Goal: Entertainment & Leisure: Consume media (video, audio)

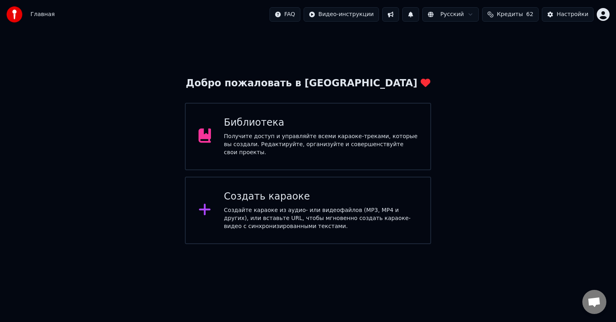
click at [298, 142] on div "Получите доступ и управляйте всеми караоке-треками, которые вы создали. Редакти…" at bounding box center [321, 144] width 194 height 24
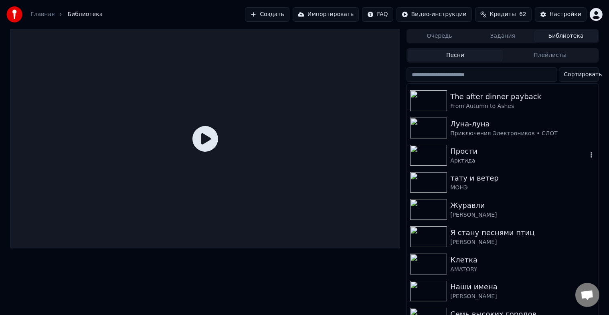
scroll to position [201, 0]
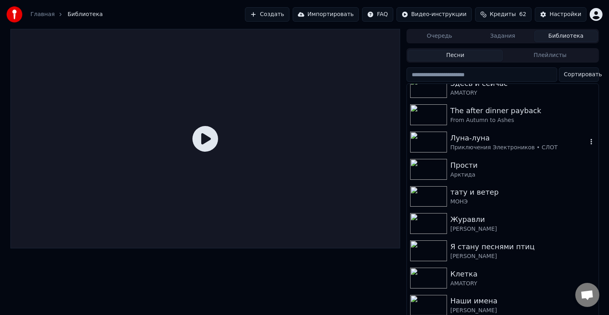
click at [517, 146] on div "Приключения Электроников • СЛОТ" at bounding box center [519, 148] width 137 height 8
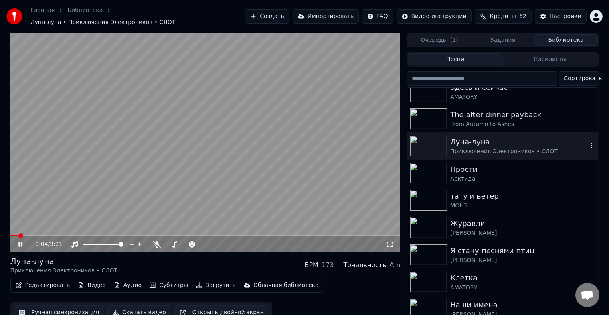
scroll to position [160, 0]
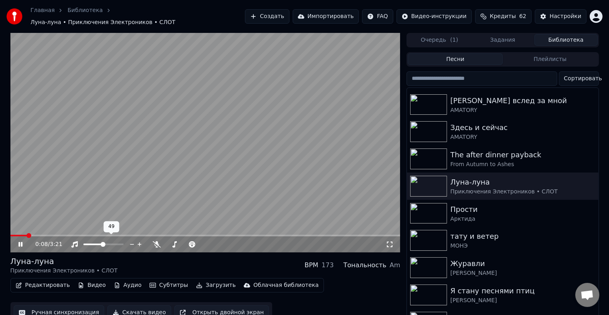
click at [103, 244] on span at bounding box center [93, 245] width 20 height 2
click at [43, 235] on span at bounding box center [205, 236] width 390 height 2
click at [270, 235] on span at bounding box center [205, 236] width 390 height 2
click at [280, 236] on div "2:14 / 3:21" at bounding box center [205, 244] width 390 height 16
click at [284, 235] on span at bounding box center [205, 236] width 390 height 2
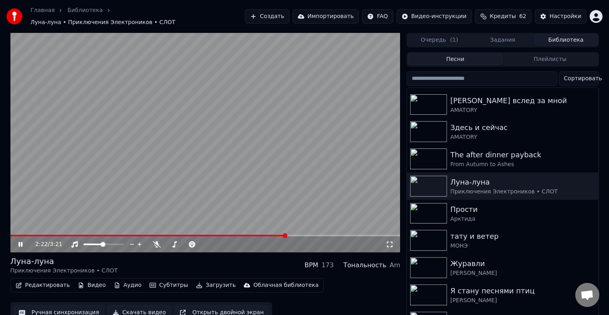
click at [300, 236] on div "2:22 / 3:21" at bounding box center [205, 244] width 390 height 16
click at [303, 235] on span at bounding box center [205, 236] width 390 height 2
click at [315, 235] on span at bounding box center [205, 236] width 390 height 2
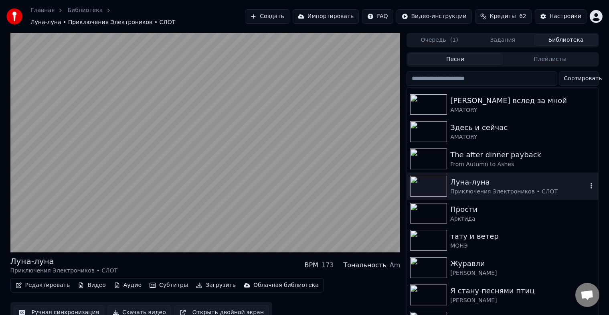
click at [588, 183] on icon "button" at bounding box center [592, 186] width 8 height 6
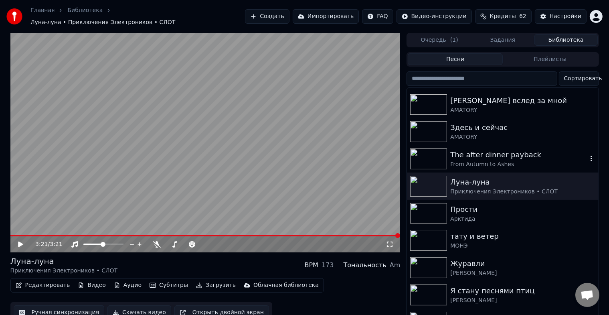
click at [488, 160] on div "From Autumn to Ashes" at bounding box center [519, 164] width 137 height 8
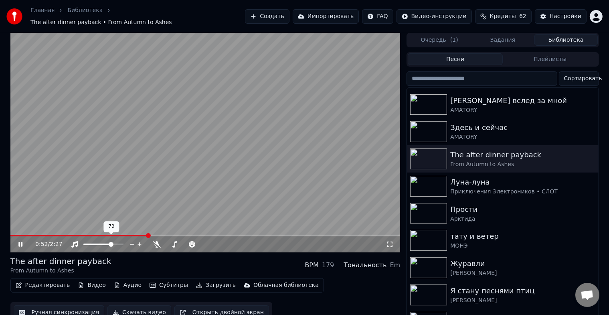
click at [112, 242] on span at bounding box center [111, 244] width 5 height 5
click at [417, 125] on img at bounding box center [428, 131] width 37 height 21
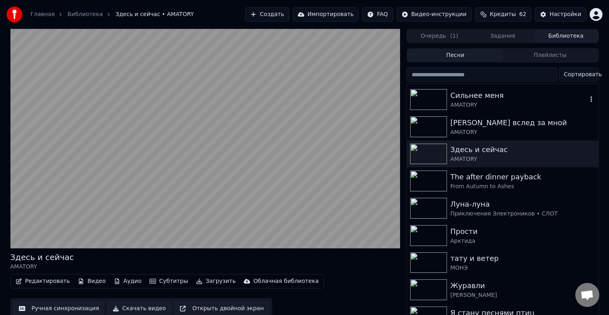
scroll to position [120, 0]
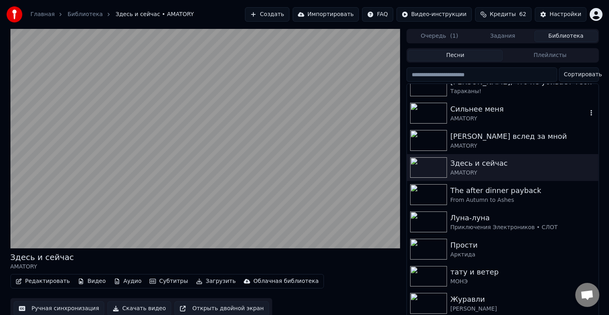
click at [530, 120] on div "AMATORY" at bounding box center [519, 119] width 137 height 8
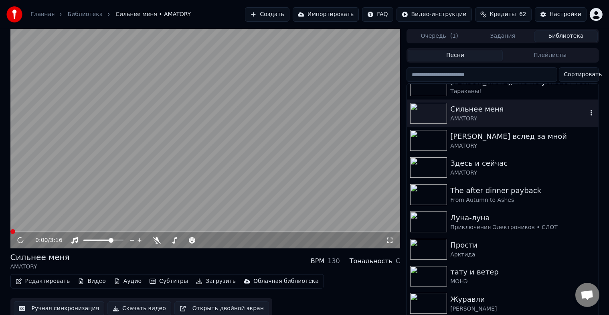
scroll to position [40, 0]
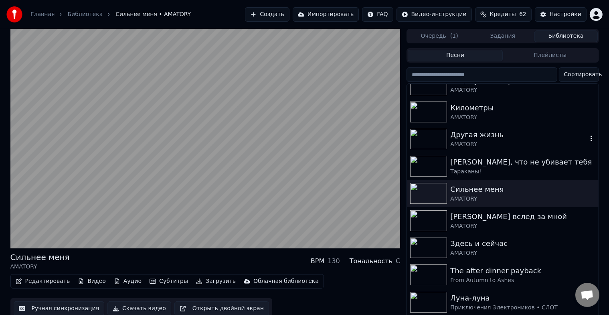
click at [532, 142] on div "AMATORY" at bounding box center [519, 144] width 137 height 8
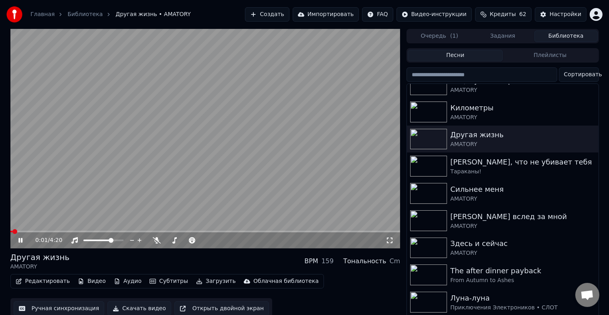
drag, startPoint x: 130, startPoint y: 309, endPoint x: 134, endPoint y: 309, distance: 4.0
click at [130, 309] on button "Скачать видео" at bounding box center [140, 308] width 64 height 14
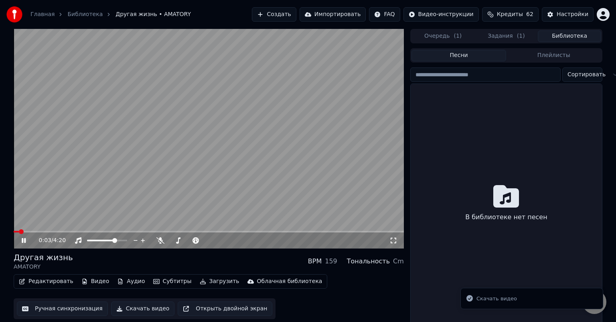
click at [574, 34] on button "Библиотека" at bounding box center [569, 36] width 63 height 12
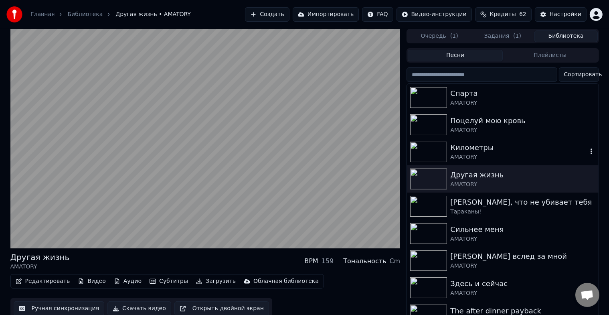
click at [531, 154] on div "AMATORY" at bounding box center [519, 157] width 137 height 8
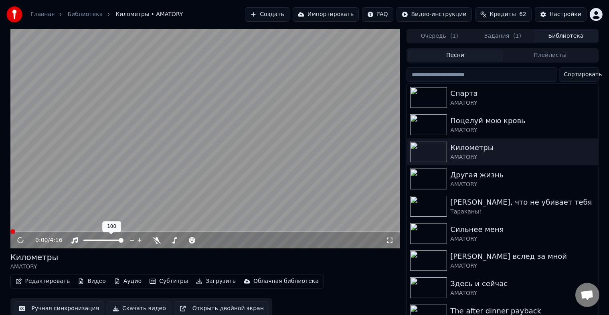
click at [124, 243] on span at bounding box center [121, 240] width 5 height 5
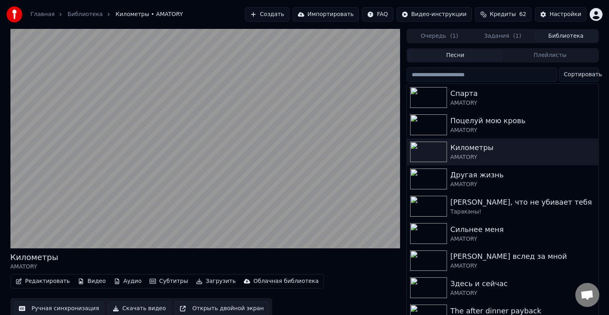
click at [133, 308] on button "Скачать видео" at bounding box center [140, 308] width 64 height 14
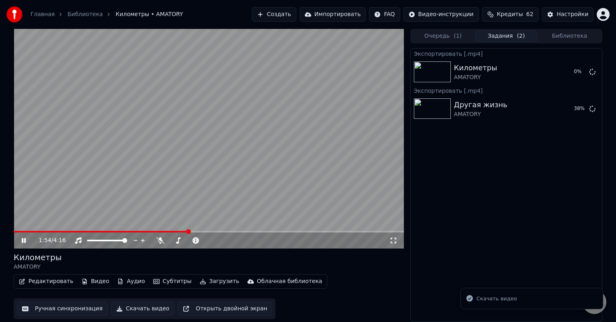
click at [570, 37] on button "Библиотека" at bounding box center [569, 36] width 63 height 12
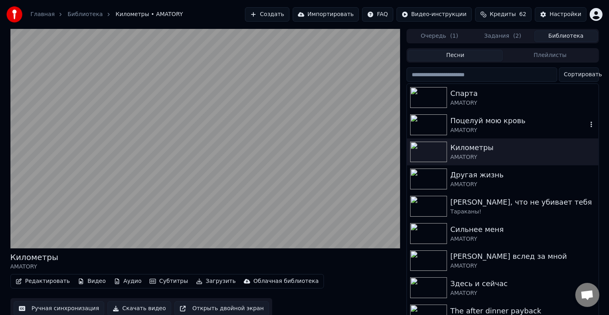
click at [546, 129] on div "AMATORY" at bounding box center [519, 130] width 137 height 8
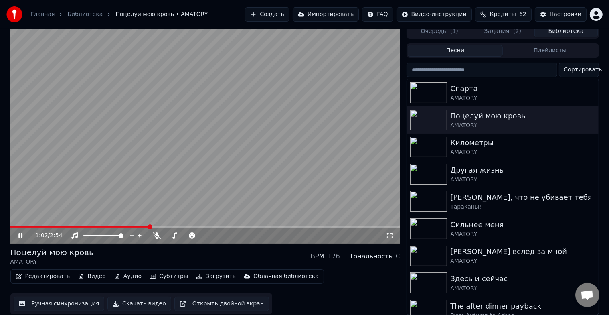
scroll to position [10, 0]
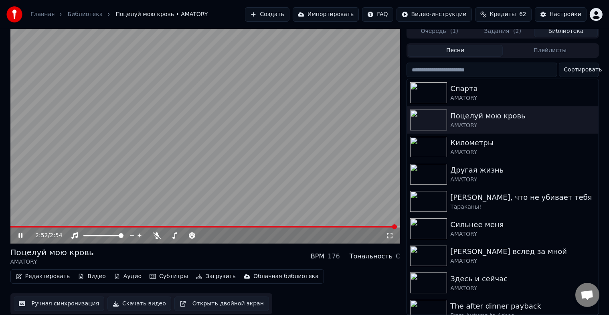
click at [21, 232] on icon at bounding box center [26, 235] width 19 height 6
click at [135, 300] on button "Скачать видео" at bounding box center [140, 303] width 64 height 14
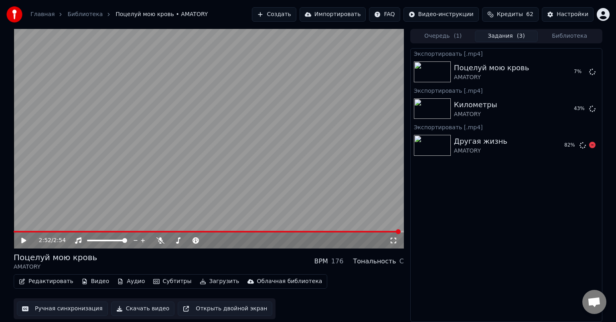
click at [427, 147] on img at bounding box center [432, 145] width 37 height 21
click at [501, 146] on div "Другая жизнь AMATORY" at bounding box center [506, 145] width 104 height 19
click at [568, 36] on button "Библиотека" at bounding box center [569, 36] width 63 height 12
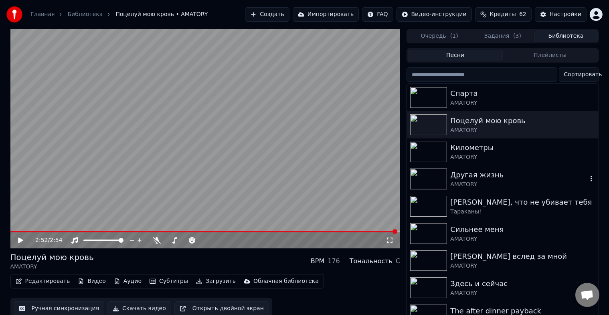
click at [517, 186] on div "AMATORY" at bounding box center [519, 185] width 137 height 8
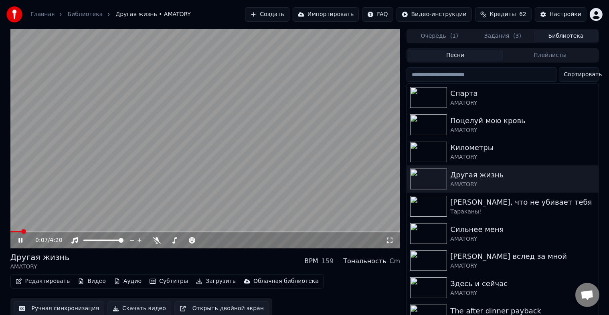
click at [33, 231] on span at bounding box center [205, 232] width 390 height 2
click at [22, 240] on icon at bounding box center [26, 240] width 19 height 6
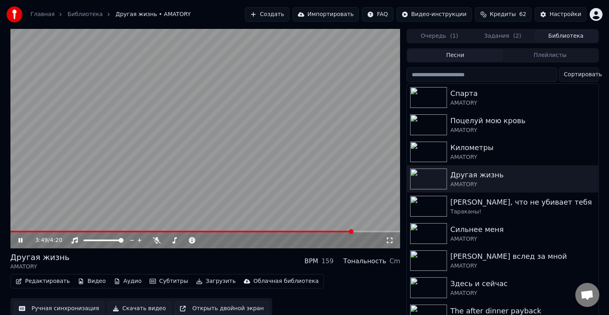
click at [363, 233] on div "3:49 / 4:20" at bounding box center [205, 240] width 390 height 16
click at [19, 241] on icon at bounding box center [20, 240] width 4 height 5
click at [497, 38] on button "Задания ( 2 )" at bounding box center [502, 36] width 63 height 12
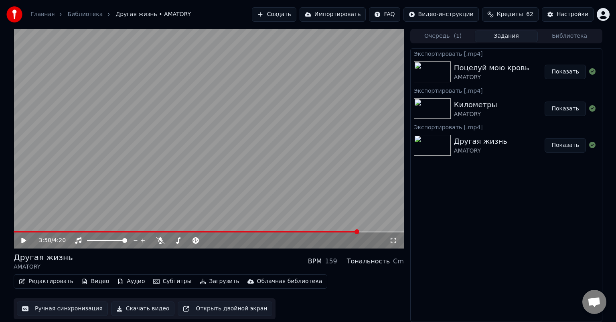
click at [579, 33] on button "Библиотека" at bounding box center [569, 36] width 63 height 12
